Goal: Task Accomplishment & Management: Manage account settings

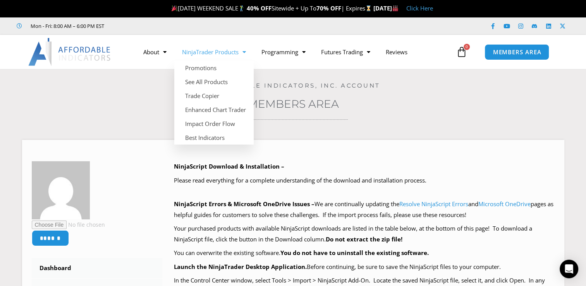
click at [245, 52] on span "Menu" at bounding box center [241, 52] width 7 height 14
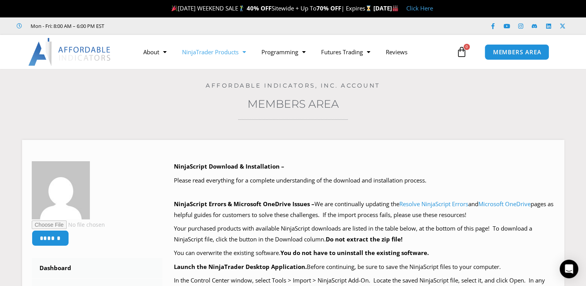
click at [245, 52] on span "Menu" at bounding box center [241, 52] width 7 height 14
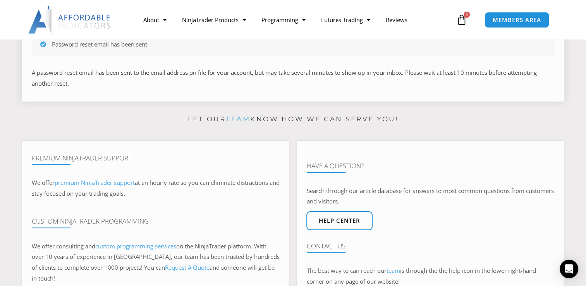
scroll to position [116, 0]
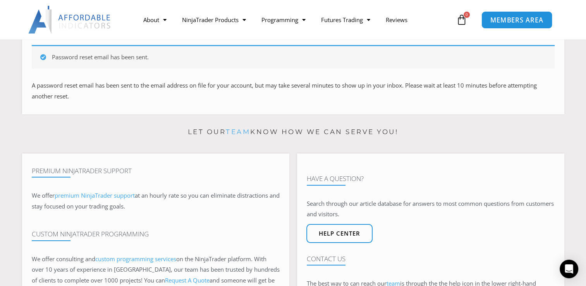
click at [502, 21] on span "MEMBERS AREA" at bounding box center [516, 20] width 53 height 7
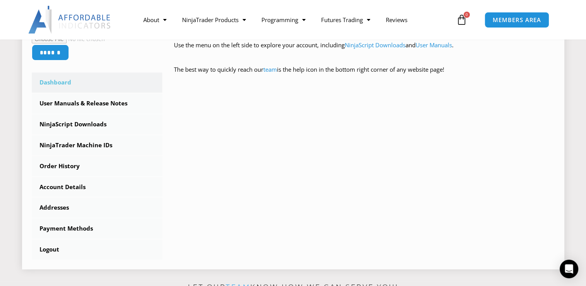
scroll to position [194, 0]
click at [62, 144] on link "NinjaTrader Machine IDs" at bounding box center [97, 145] width 131 height 20
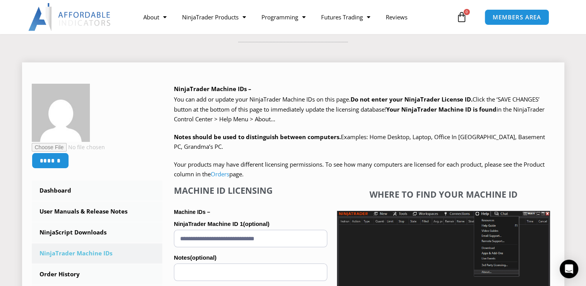
scroll to position [116, 0]
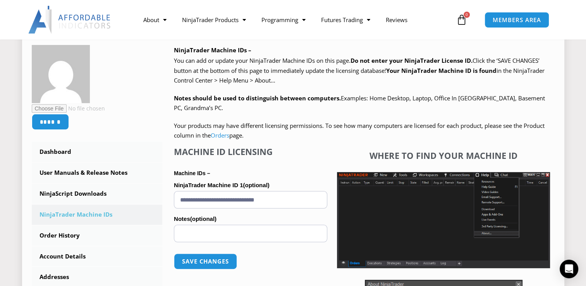
drag, startPoint x: 180, startPoint y: 200, endPoint x: 296, endPoint y: 200, distance: 116.5
click at [296, 200] on input "**********" at bounding box center [250, 199] width 153 height 17
click at [229, 259] on button "Save changes" at bounding box center [205, 261] width 66 height 17
click at [230, 259] on button "Save changes" at bounding box center [205, 261] width 66 height 17
drag, startPoint x: 278, startPoint y: 266, endPoint x: 278, endPoint y: 212, distance: 53.0
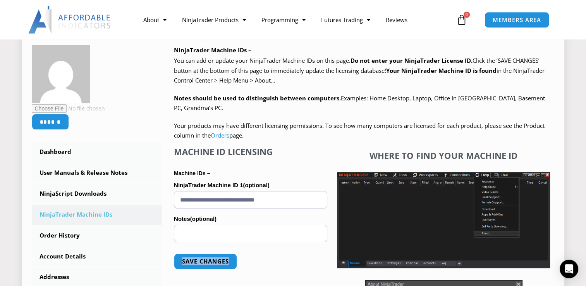
click at [278, 212] on form "**********" at bounding box center [250, 227] width 153 height 99
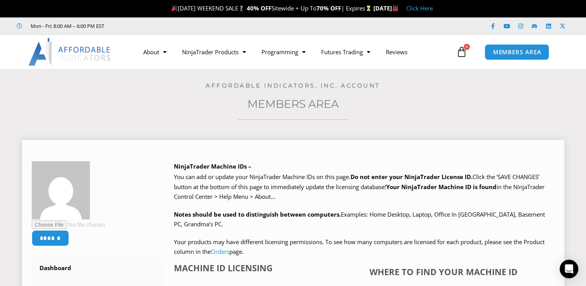
drag, startPoint x: 317, startPoint y: 235, endPoint x: 320, endPoint y: 195, distance: 40.0
click at [320, 195] on div "We are transitioning all NinjaTrader software packages to a web site licensing …" at bounding box center [364, 214] width 380 height 85
drag, startPoint x: 320, startPoint y: 196, endPoint x: 349, endPoint y: 230, distance: 44.5
click at [349, 230] on div "We are transitioning all NinjaTrader software packages to a web site licensing …" at bounding box center [364, 214] width 380 height 85
click at [352, 244] on p "Your products may have different licensing permissions. To see how many compute…" at bounding box center [364, 247] width 380 height 20
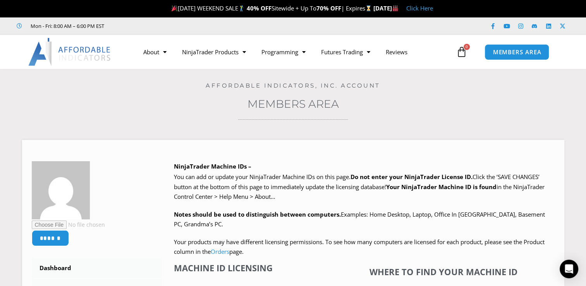
drag, startPoint x: 432, startPoint y: 180, endPoint x: 432, endPoint y: 111, distance: 69.3
drag, startPoint x: 432, startPoint y: 111, endPoint x: 474, endPoint y: 132, distance: 47.1
click at [491, 162] on p "NinjaTrader Machine IDs –" at bounding box center [364, 166] width 380 height 11
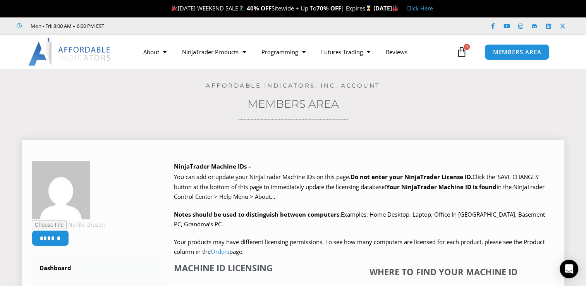
drag, startPoint x: 480, startPoint y: 182, endPoint x: 480, endPoint y: 199, distance: 17.0
click at [480, 199] on p "You can add or update your NinjaTrader Machine IDs on this page. Do not enter y…" at bounding box center [364, 187] width 380 height 30
drag, startPoint x: 480, startPoint y: 199, endPoint x: 483, endPoint y: 218, distance: 19.2
click at [483, 218] on span "Notes should be used to distinguish between computers. Examples: Home Desktop, …" at bounding box center [359, 219] width 371 height 18
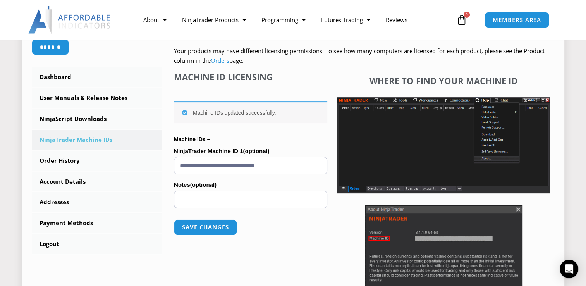
scroll to position [189, 0]
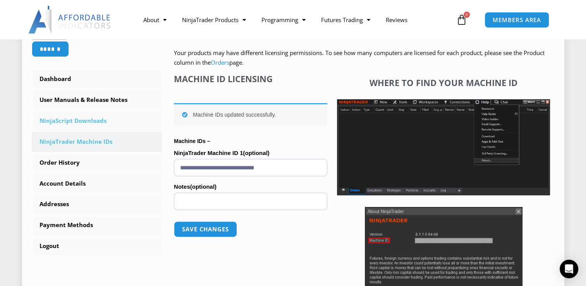
click at [64, 121] on link "NinjaScript Downloads" at bounding box center [97, 121] width 131 height 20
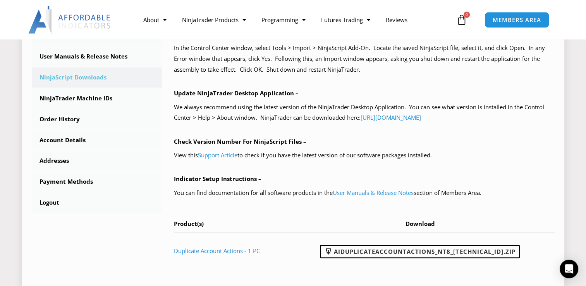
scroll to position [271, 0]
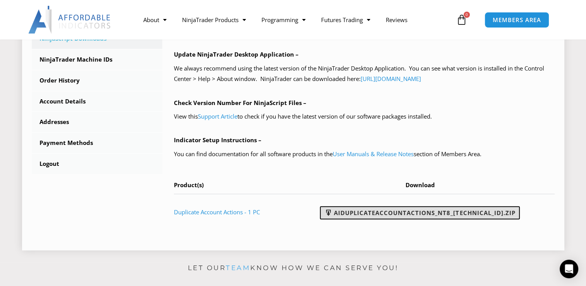
click at [415, 217] on link "AIDuplicateAccountActions_NT8_[TECHNICAL_ID].zip" at bounding box center [420, 212] width 200 height 13
